Goal: Information Seeking & Learning: Learn about a topic

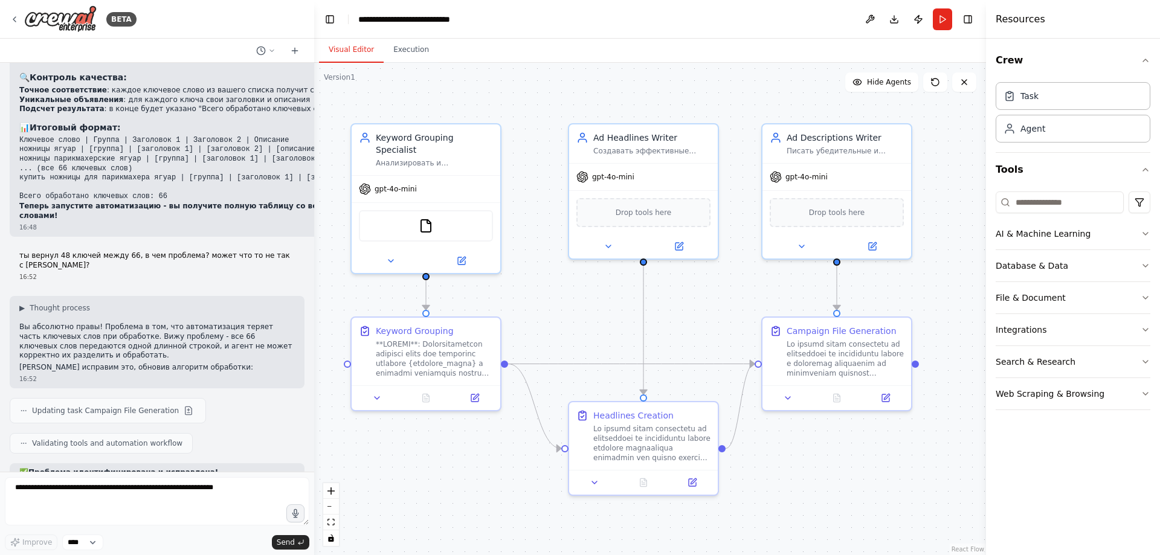
scroll to position [8086, 0]
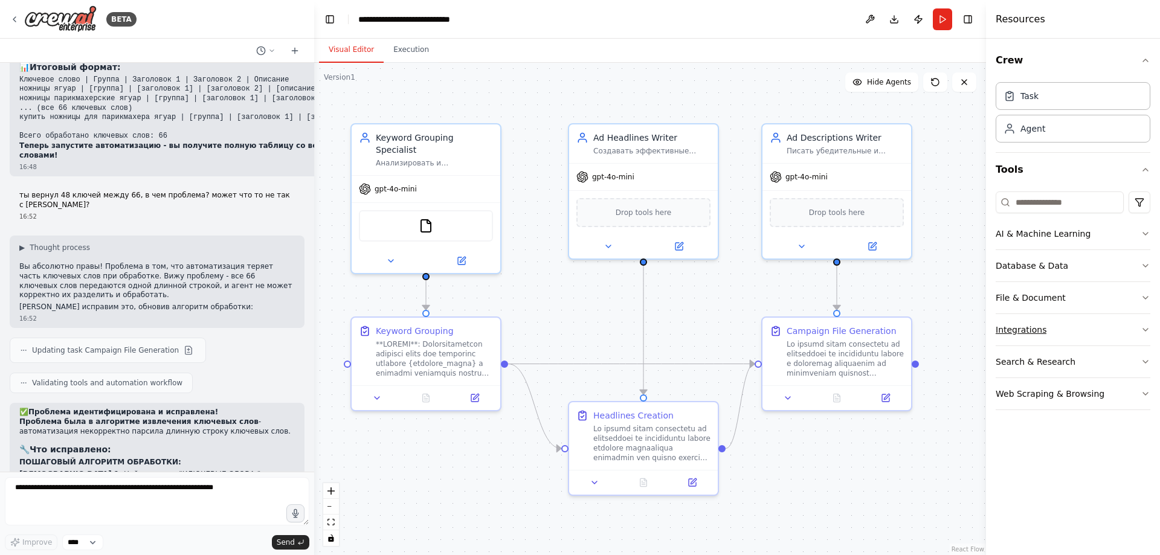
click at [1076, 332] on button "Integrations" at bounding box center [1073, 329] width 155 height 31
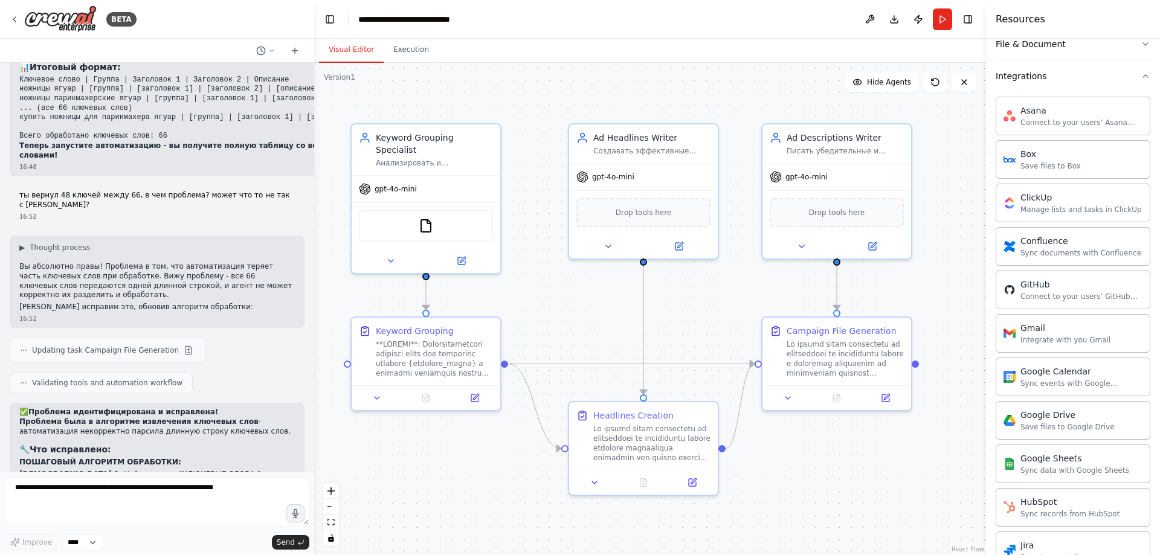
scroll to position [193, 0]
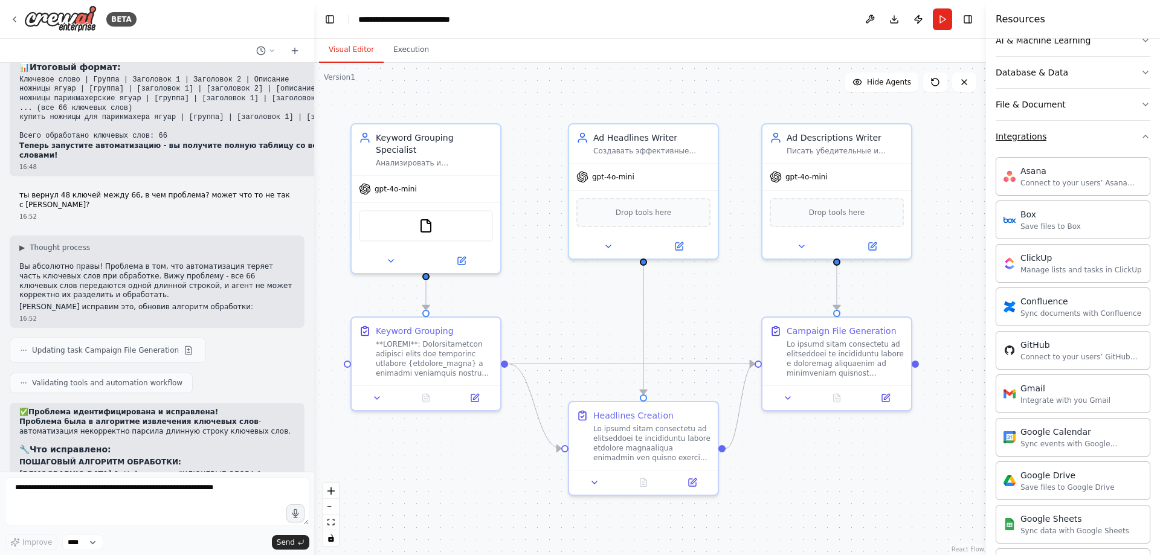
click at [1048, 145] on button "Integrations" at bounding box center [1073, 136] width 155 height 31
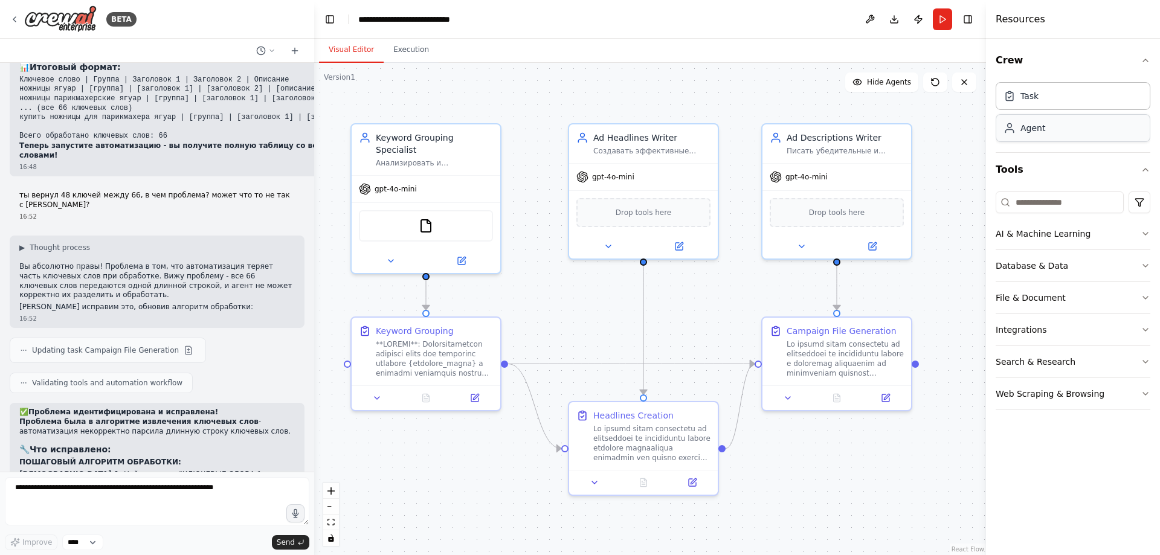
scroll to position [0, 0]
click at [1095, 270] on button "Database & Data" at bounding box center [1073, 265] width 155 height 31
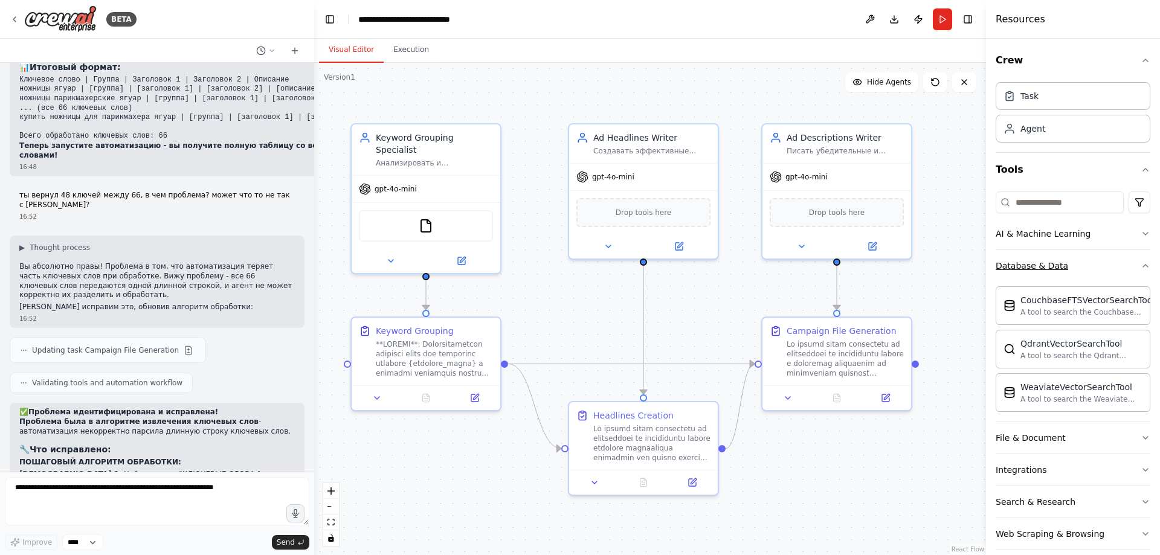
click at [1095, 270] on button "Database & Data" at bounding box center [1073, 265] width 155 height 31
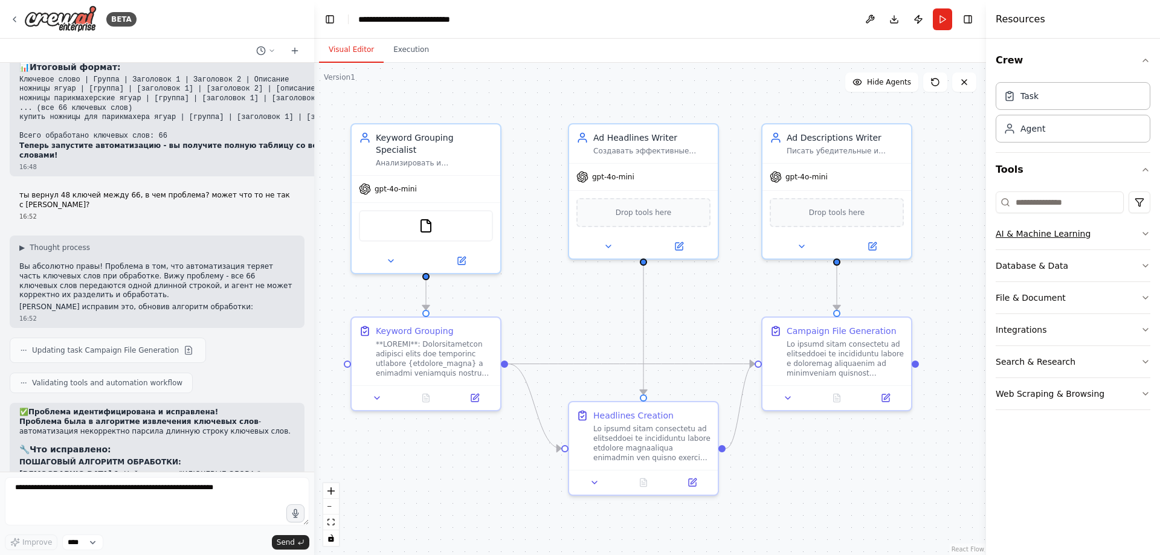
click at [1104, 240] on button "AI & Machine Learning" at bounding box center [1073, 233] width 155 height 31
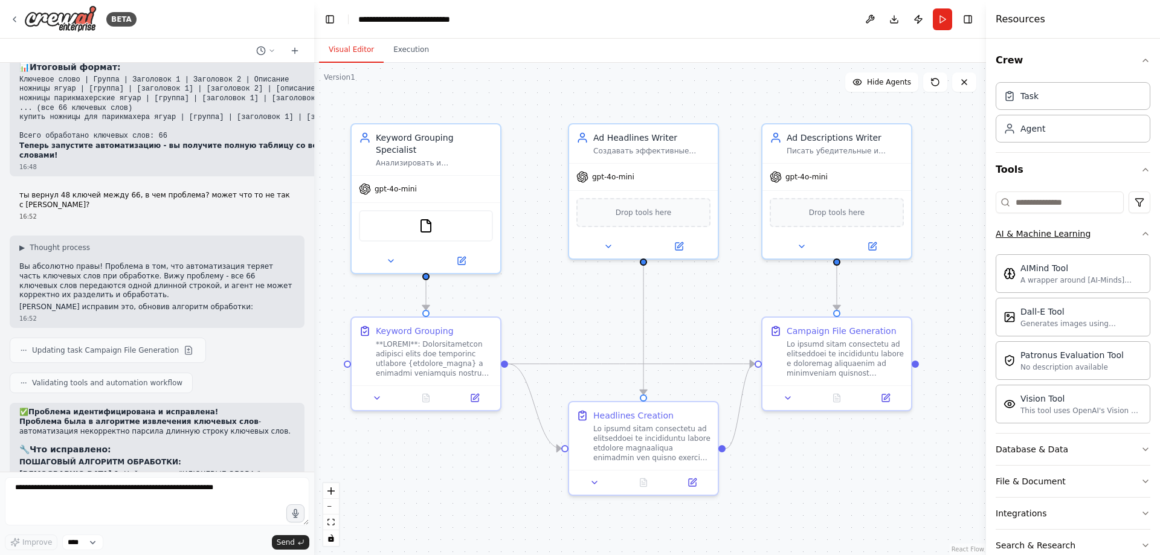
click at [1104, 240] on button "AI & Machine Learning" at bounding box center [1073, 233] width 155 height 31
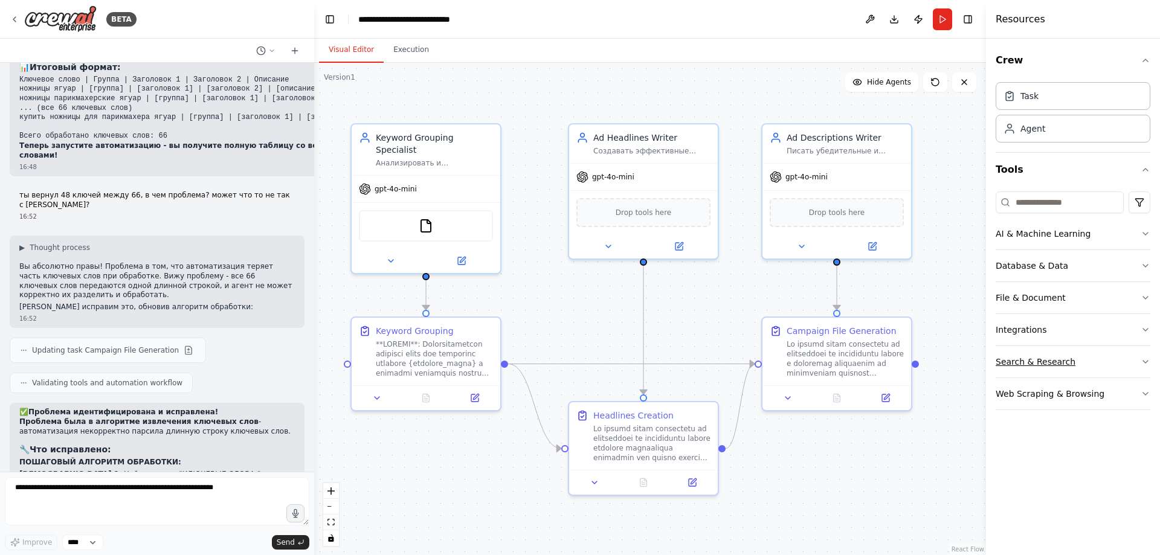
click at [1086, 350] on button "Search & Research" at bounding box center [1073, 361] width 155 height 31
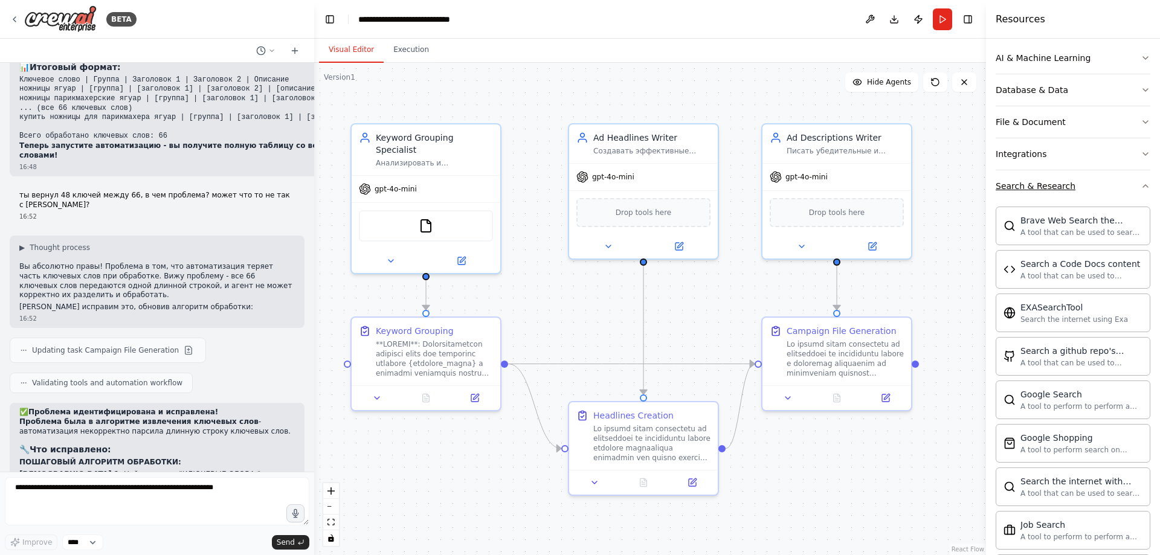
scroll to position [181, 0]
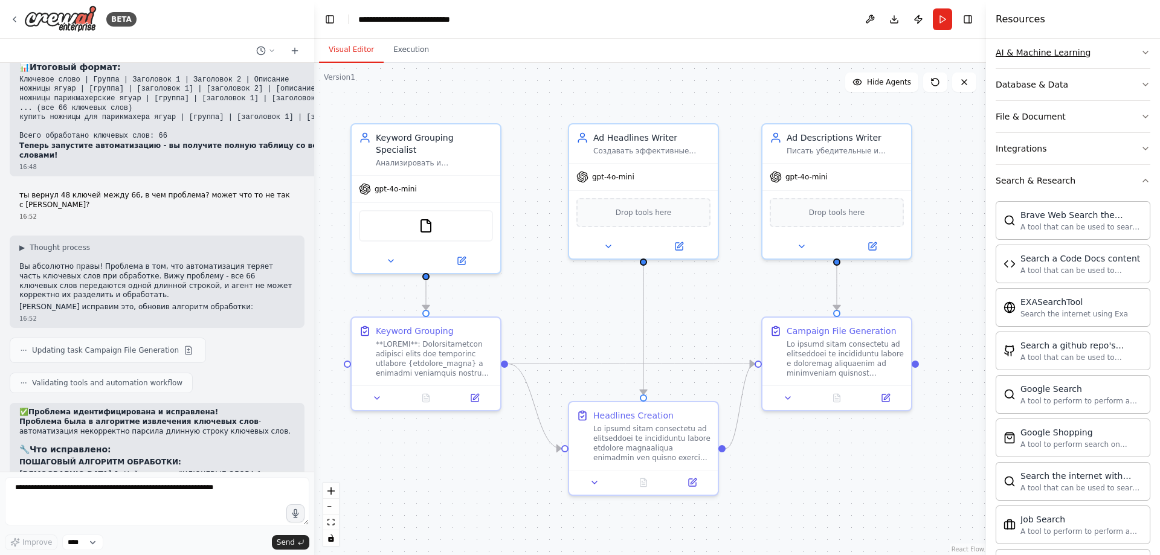
click at [1141, 56] on icon "button" at bounding box center [1146, 53] width 10 height 10
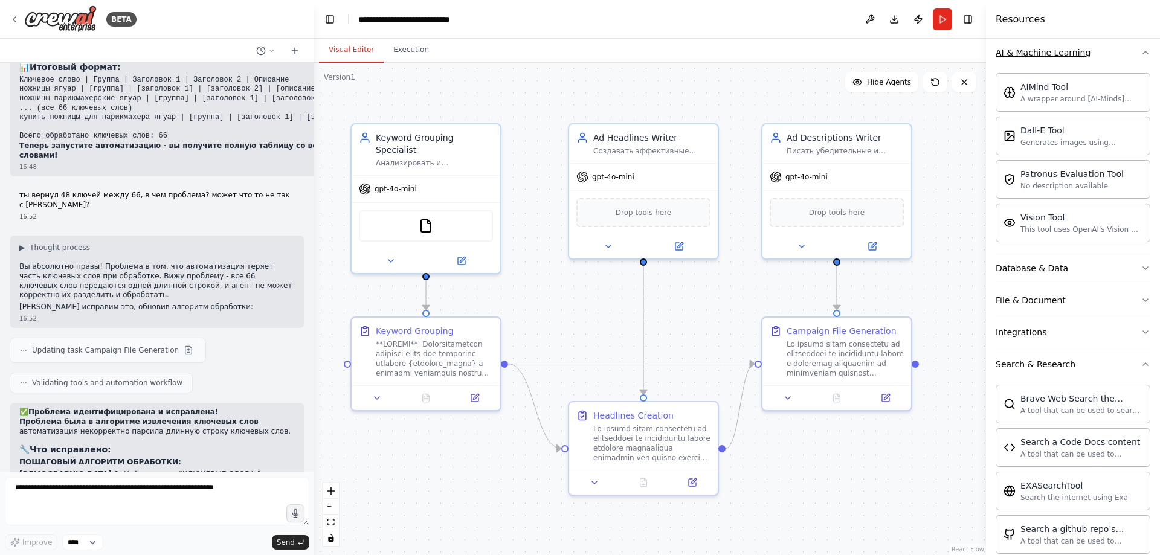
click at [1141, 56] on icon "button" at bounding box center [1146, 53] width 10 height 10
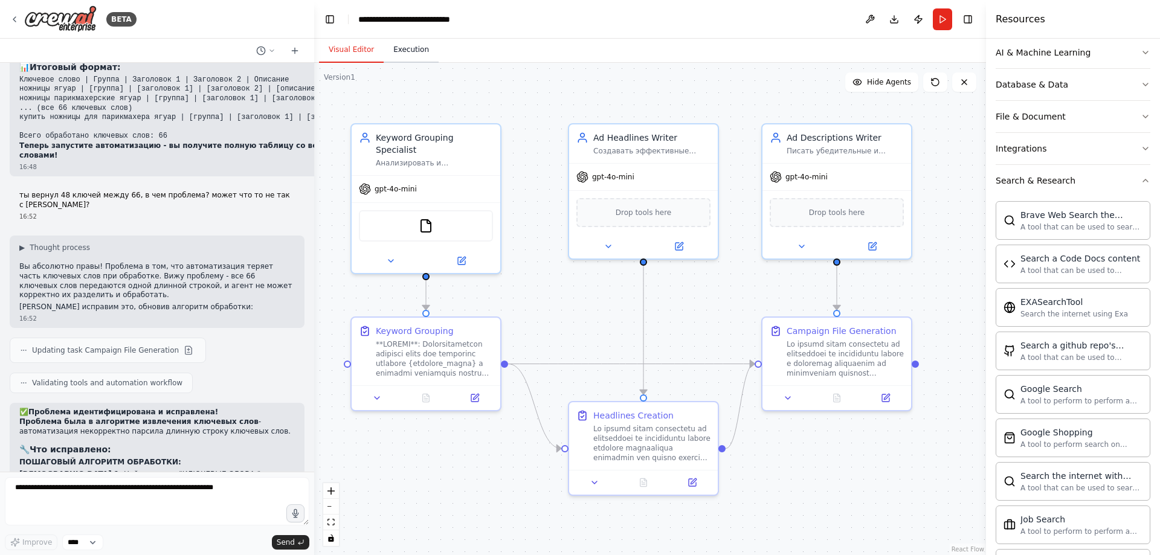
click at [390, 45] on button "Execution" at bounding box center [411, 49] width 55 height 25
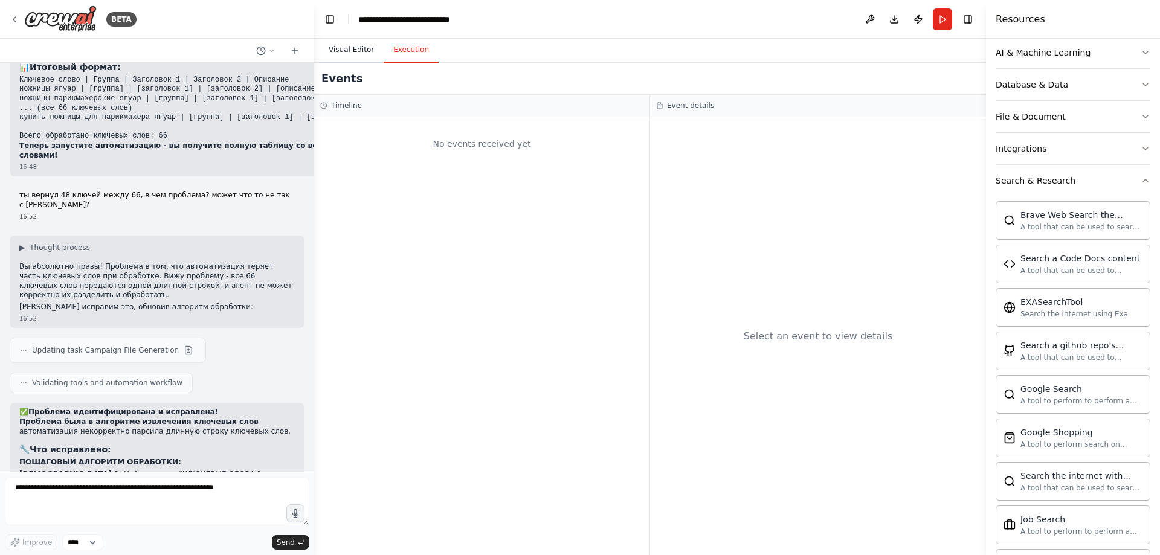
click at [363, 53] on button "Visual Editor" at bounding box center [351, 49] width 65 height 25
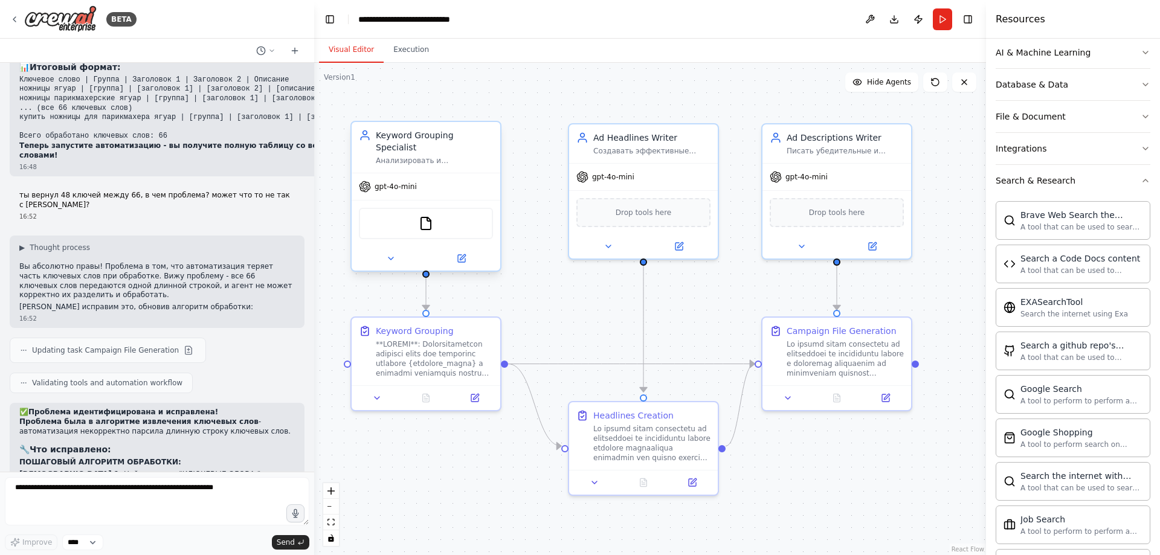
click at [447, 181] on div "gpt-4o-mini" at bounding box center [426, 186] width 149 height 27
click at [1105, 154] on button "Integrations" at bounding box center [1073, 148] width 155 height 31
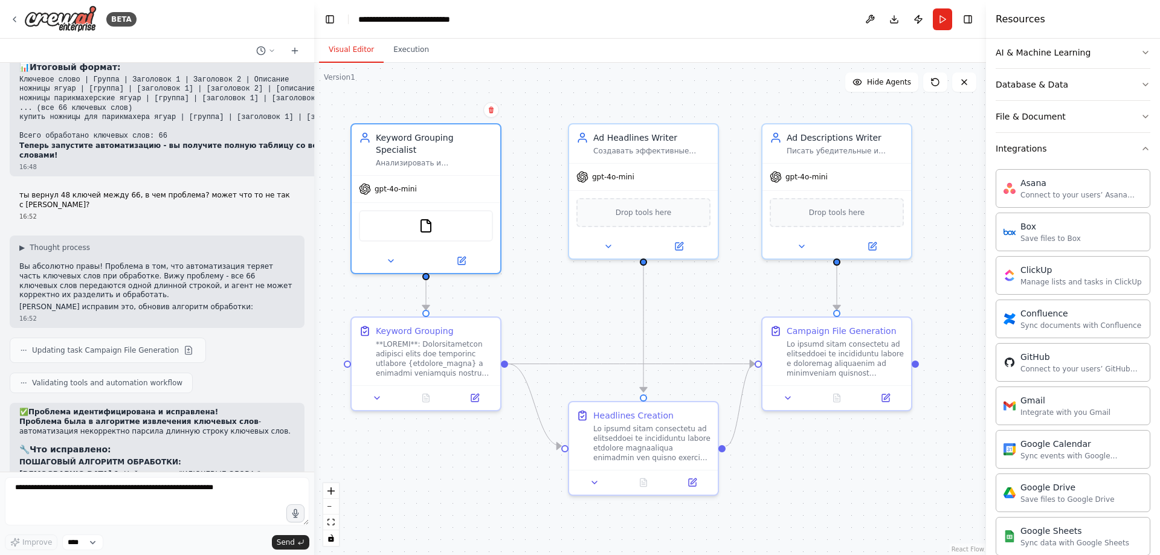
click at [1059, 156] on button "Integrations" at bounding box center [1073, 148] width 155 height 31
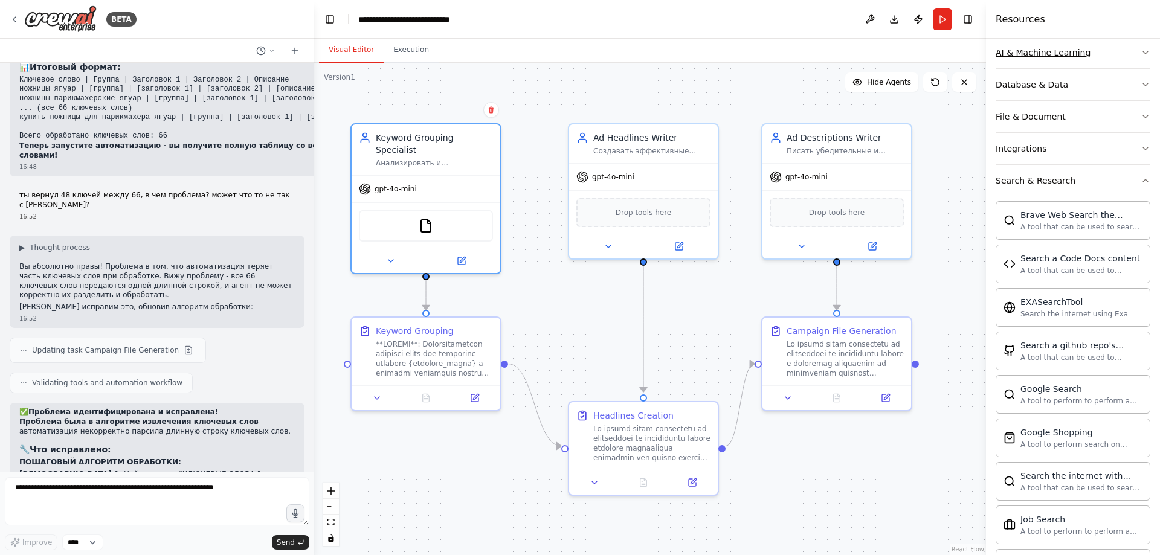
click at [1083, 58] on button "AI & Machine Learning" at bounding box center [1073, 52] width 155 height 31
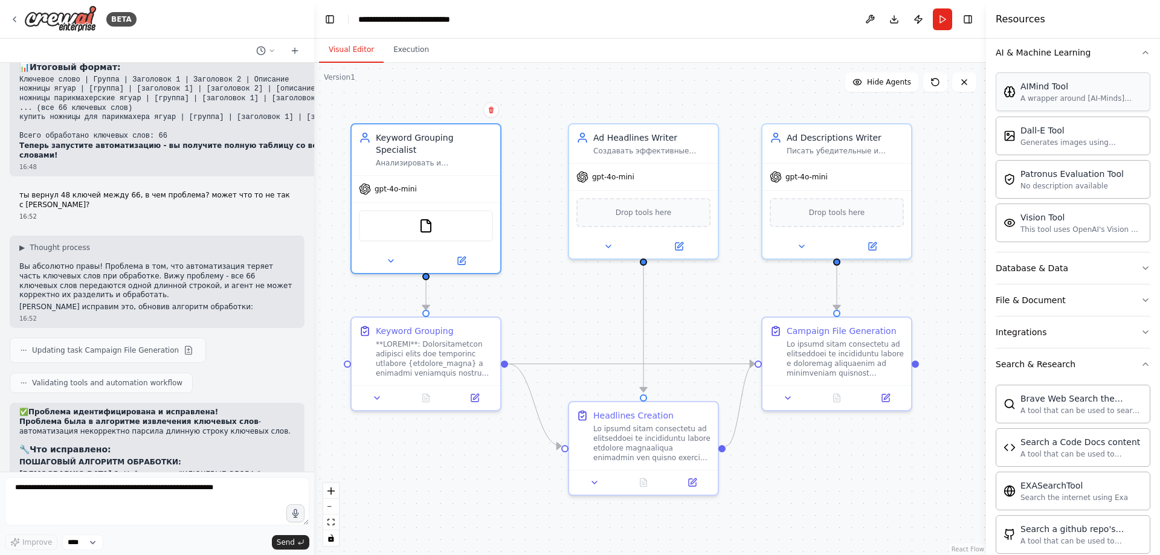
click at [1074, 97] on div "A wrapper around [AI-Minds]([URL][DOMAIN_NAME]). Useful for when you need answe…" at bounding box center [1082, 99] width 122 height 10
click at [1063, 89] on div "AIMind Tool" at bounding box center [1082, 86] width 122 height 12
click at [1024, 98] on div "A wrapper around [AI-Minds]([URL][DOMAIN_NAME]). Useful for when you need answe…" at bounding box center [1082, 99] width 122 height 10
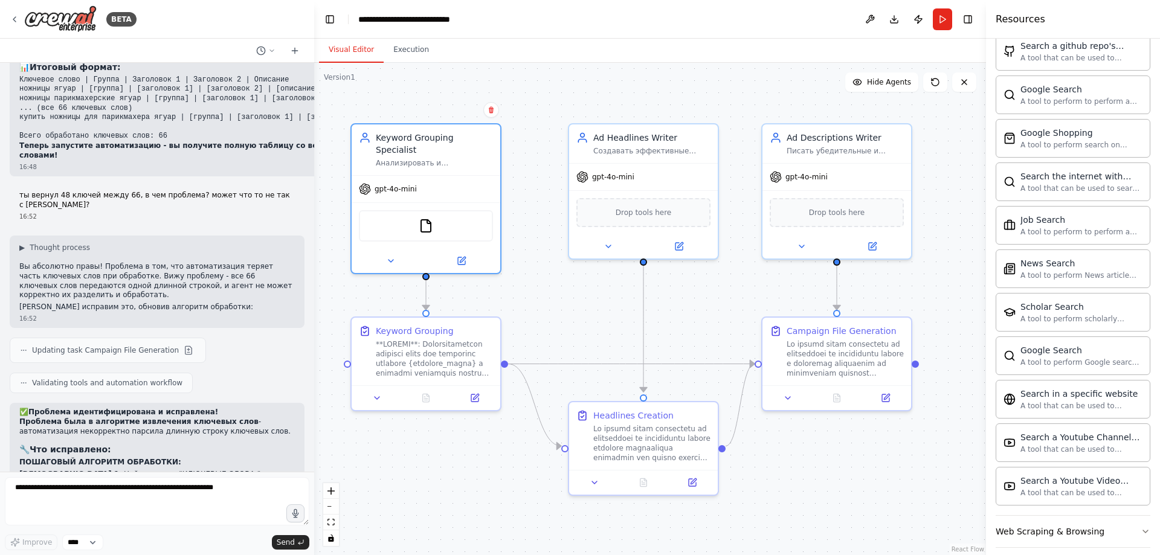
scroll to position [677, 0]
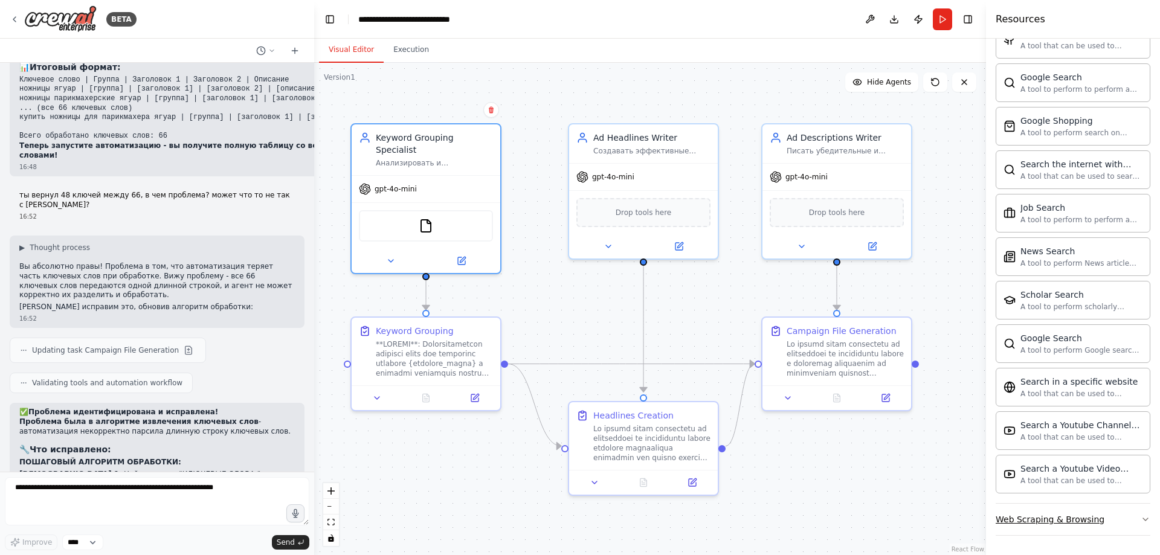
click at [1105, 517] on button "Web Scraping & Browsing" at bounding box center [1073, 519] width 155 height 31
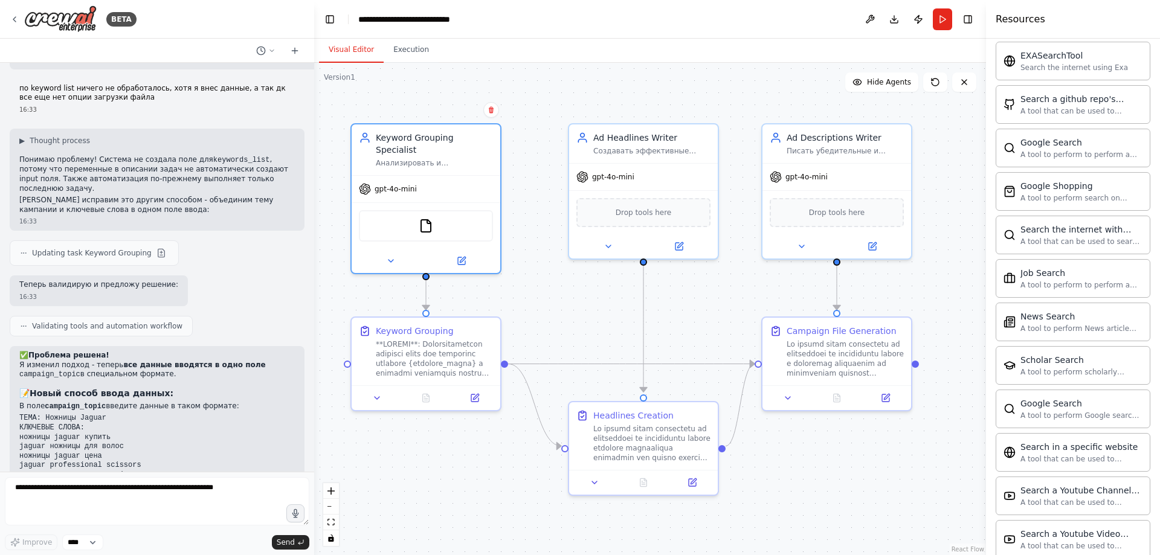
scroll to position [610, 0]
